Goal: Use online tool/utility: Utilize a website feature to perform a specific function

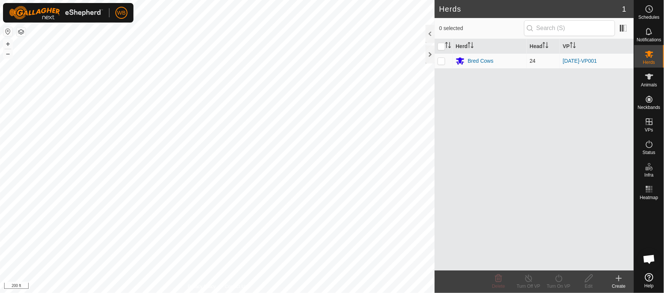
click at [444, 60] on p-checkbox at bounding box center [441, 61] width 8 height 6
checkbox input "true"
click at [561, 279] on icon at bounding box center [558, 279] width 7 height 8
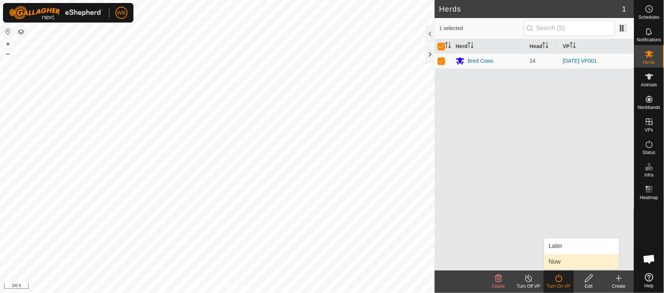
click at [564, 263] on link "Now" at bounding box center [581, 261] width 74 height 15
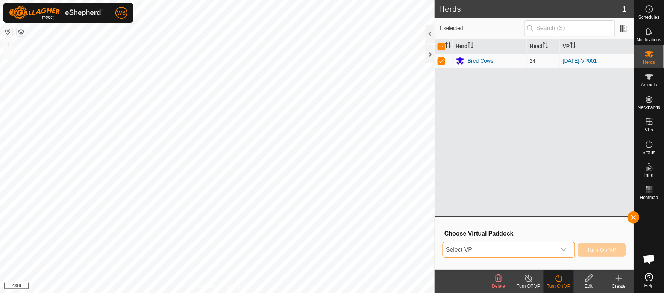
click at [539, 247] on span "Select VP" at bounding box center [499, 249] width 113 height 15
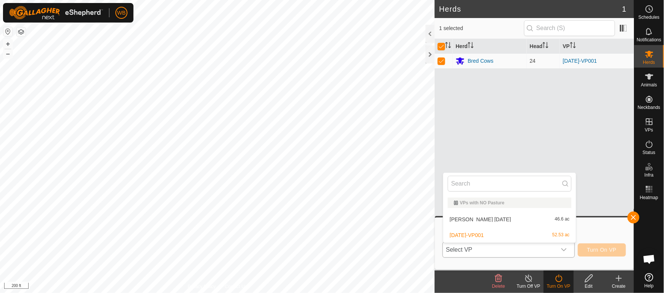
click at [515, 219] on li "[PERSON_NAME] [DATE] 46.6 ac" at bounding box center [509, 219] width 133 height 15
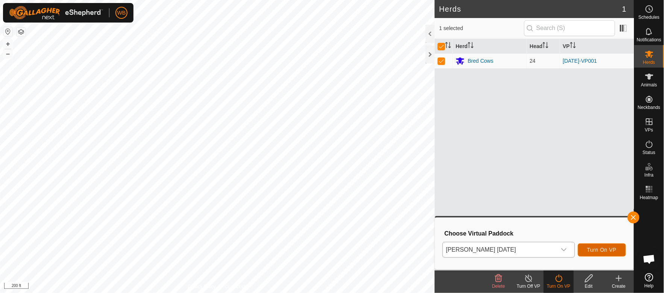
click at [614, 250] on span "Turn On VP" at bounding box center [601, 250] width 29 height 6
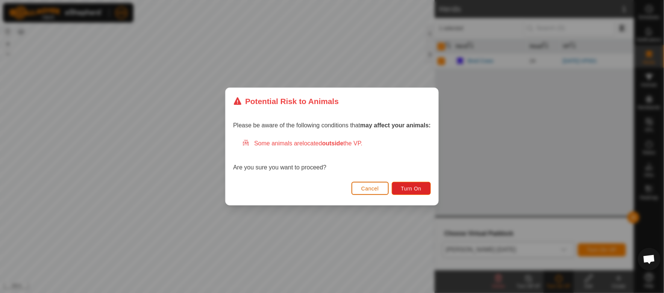
click at [365, 184] on button "Cancel" at bounding box center [369, 188] width 37 height 13
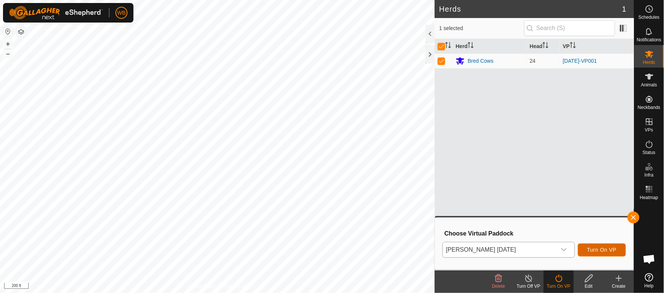
click at [608, 249] on span "Turn On VP" at bounding box center [601, 250] width 29 height 6
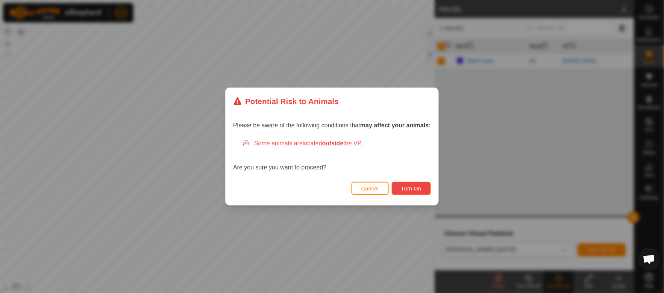
click at [422, 189] on button "Turn On" at bounding box center [411, 188] width 39 height 13
